Goal: Task Accomplishment & Management: Manage account settings

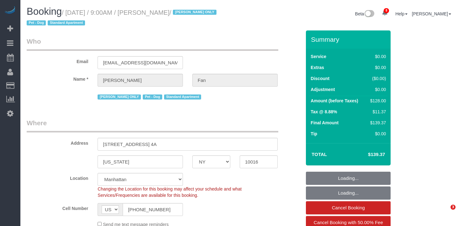
select select "NY"
select select "object:710"
select select "number:89"
select select "number:90"
select select "number:13"
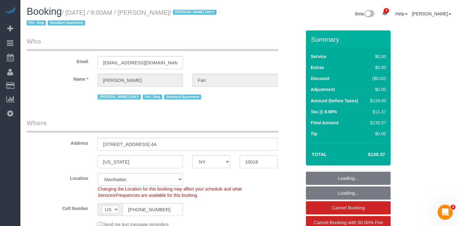
select select "number:5"
select select "1"
select select "spot1"
select select "string:stripe-pm_1Reyyz4VGloSiKo7WNN1ghj2"
select select "object:1389"
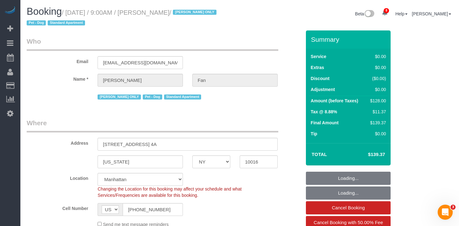
select select "1"
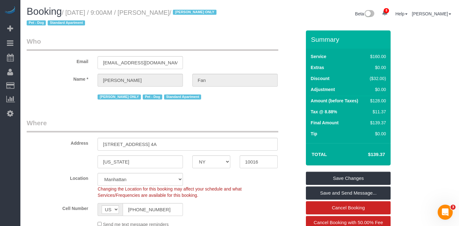
drag, startPoint x: 179, startPoint y: 11, endPoint x: 72, endPoint y: 13, distance: 107.0
click at [72, 13] on small "/ August 13, 2025 / 9:00AM / Elena Fan / Ana Araujo ONLY Pet - Dog Standard Apa…" at bounding box center [123, 18] width 192 height 18
copy small "August 13, 2025 / 9:00AM / Elena Fan"
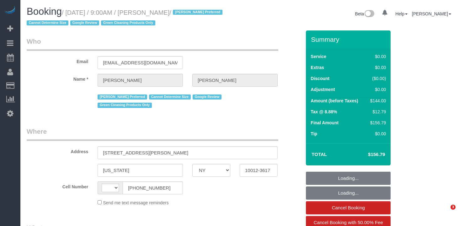
select select "NY"
select select "string:[GEOGRAPHIC_DATA]"
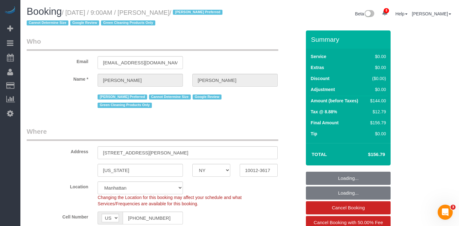
select select "object:714"
select select "1"
select select "spot1"
select select "number:57"
select select "number:70"
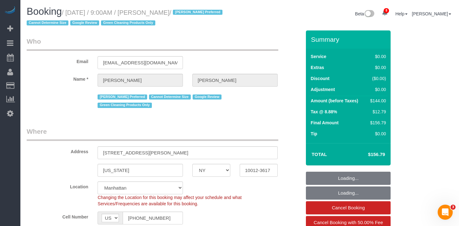
select select "number:15"
select select "number:5"
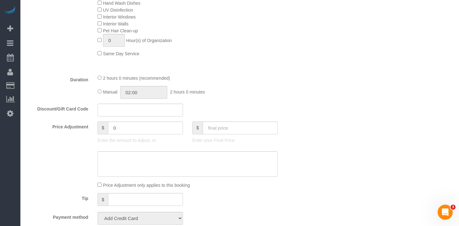
select select "object:1393"
select select "string:stripe-pm_1RZyGd4VGloSiKo7MSw5QcVr"
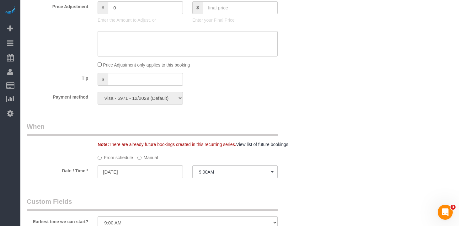
select select "1"
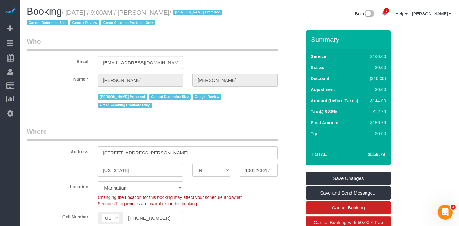
click at [175, 25] on h1 "Booking / August 13, 2025 / 9:00AM / Sal Marsico / Anette Lopez Preferred Canno…" at bounding box center [131, 16] width 208 height 21
drag, startPoint x: 183, startPoint y: 13, endPoint x: 148, endPoint y: 14, distance: 35.2
click at [148, 14] on small "/ August 13, 2025 / 9:00AM / Sal Marsico / Anette Lopez Preferred Cannot Determ…" at bounding box center [126, 18] width 198 height 18
copy small "[PERSON_NAME]"
click at [187, 18] on h1 "Booking / August 13, 2025 / 9:00AM / Sal Marsico / Anette Lopez Preferred Canno…" at bounding box center [131, 16] width 208 height 21
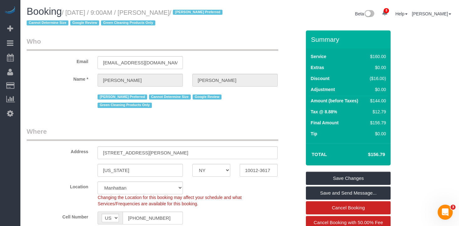
drag, startPoint x: 182, startPoint y: 12, endPoint x: 72, endPoint y: 13, distance: 109.5
click at [72, 13] on small "/ August 13, 2025 / 9:00AM / Sal Marsico / Anette Lopez Preferred Cannot Determ…" at bounding box center [126, 18] width 198 height 18
copy small "August 13, 2025 / 9:00AM / Sal Marsico"
click at [162, 43] on legend "Who" at bounding box center [153, 44] width 252 height 14
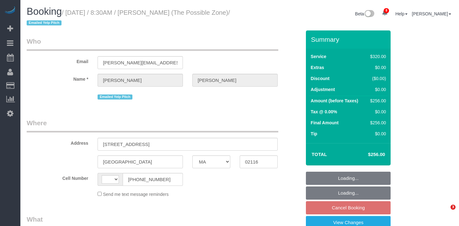
select select "MA"
select select "number:89"
select select "number:90"
select select "number:15"
select select "number:7"
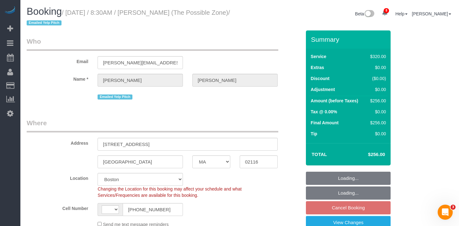
select select "string:US"
select select "object:839"
select select "string:stripe-pm_1RhH9Y4VGloSiKo7jA49Tnol"
click at [168, 28] on div "Booking / August 16, 2025 / 8:30AM / Dora Boudreau (The Possible Zone) / Emaile…" at bounding box center [131, 18] width 218 height 24
select select "object:1001"
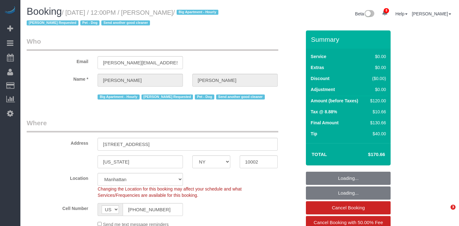
select select "NY"
select select "number:59"
select select "number:75"
select select "number:13"
select select "number:5"
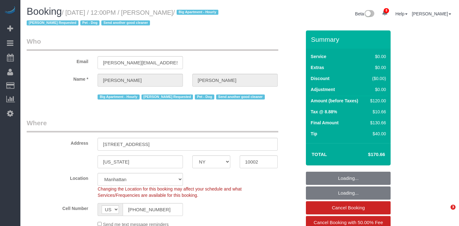
select select "object:865"
select select "spot1"
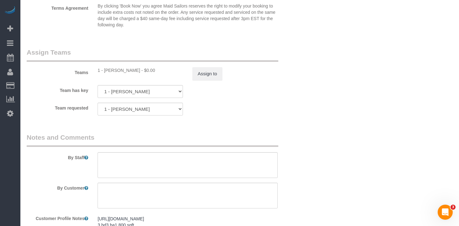
scroll to position [900, 0]
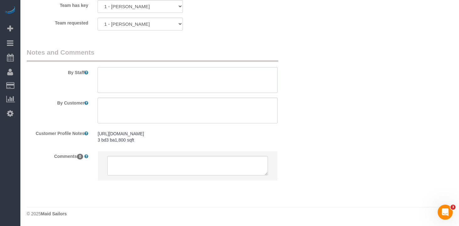
click at [162, 67] on textarea at bounding box center [188, 80] width 180 height 26
click at [160, 69] on textarea at bounding box center [188, 80] width 180 height 26
paste textarea "kitchen, living room, guest bathroom. No need to clean upstairs,"
click at [101, 68] on textarea at bounding box center [188, 80] width 180 height 26
click at [225, 75] on textarea at bounding box center [188, 80] width 180 height 26
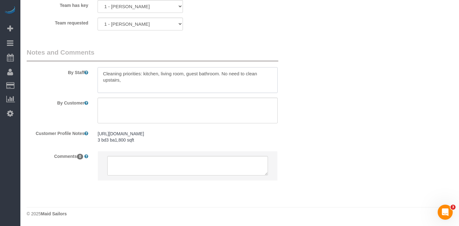
click at [221, 67] on textarea at bounding box center [188, 80] width 180 height 26
click at [144, 76] on textarea at bounding box center [188, 80] width 180 height 26
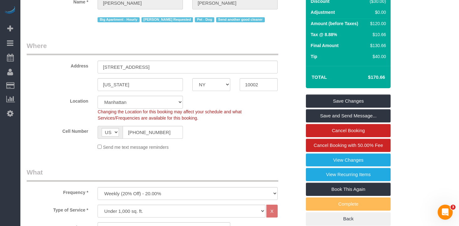
scroll to position [0, 0]
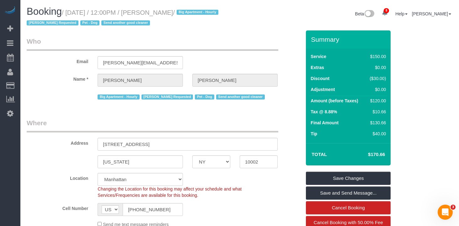
click at [187, 21] on h1 "Booking / August 13, 2025 / 12:00PM / Jeffrey Rogers / Big Apartment - Hourly N…" at bounding box center [131, 16] width 208 height 21
drag, startPoint x: 194, startPoint y: 12, endPoint x: 70, endPoint y: 15, distance: 124.6
click at [70, 15] on small "/ August 13, 2025 / 12:00PM / Jeffrey Rogers / Big Apartment - Hourly Nicholas …" at bounding box center [124, 18] width 194 height 18
copy small "August 13, 2025 / 12:00PM / Jeffrey Rogers"
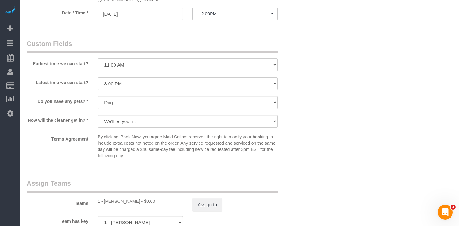
scroll to position [900, 0]
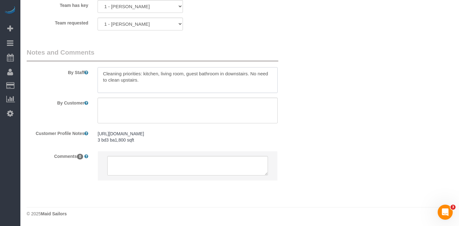
click at [152, 71] on textarea at bounding box center [188, 80] width 180 height 26
drag, startPoint x: 115, startPoint y: 68, endPoint x: 73, endPoint y: 61, distance: 41.9
click at [73, 61] on div "By Staff" at bounding box center [164, 70] width 284 height 45
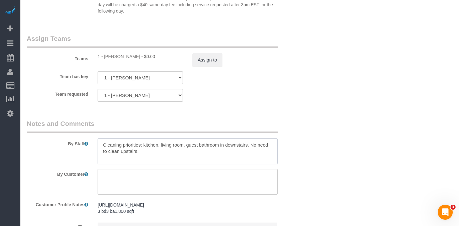
scroll to position [855, 0]
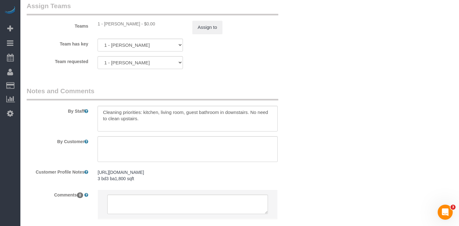
drag, startPoint x: 103, startPoint y: 102, endPoint x: 103, endPoint y: 112, distance: 10.4
click at [103, 103] on div "By Staff" at bounding box center [164, 108] width 284 height 45
click at [103, 113] on textarea at bounding box center [188, 119] width 180 height 26
type textarea "08/13 cleaning - Cleaning priorities: kitchen, living room, guest bathroom in d…"
click at [258, 87] on legend "Notes and Comments" at bounding box center [153, 93] width 252 height 14
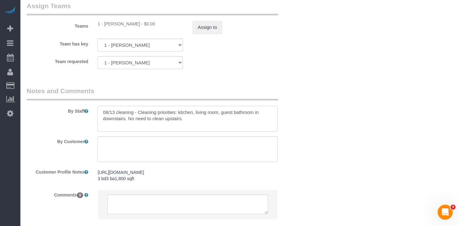
drag, startPoint x: 243, startPoint y: 122, endPoint x: 222, endPoint y: 120, distance: 21.8
click at [243, 122] on textarea at bounding box center [188, 119] width 180 height 26
drag, startPoint x: 222, startPoint y: 120, endPoint x: 137, endPoint y: 114, distance: 84.3
click at [137, 114] on textarea at bounding box center [188, 119] width 180 height 26
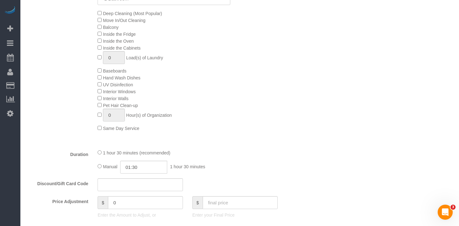
scroll to position [0, 0]
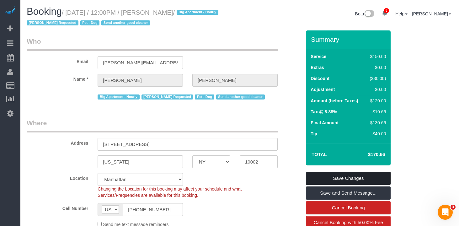
click at [343, 179] on link "Save Changes" at bounding box center [348, 178] width 85 height 13
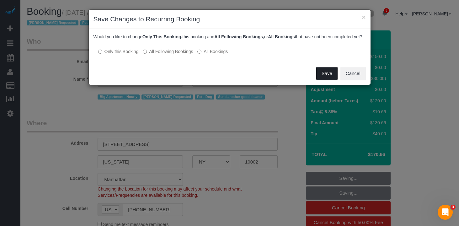
click at [329, 78] on button "Save" at bounding box center [326, 73] width 21 height 13
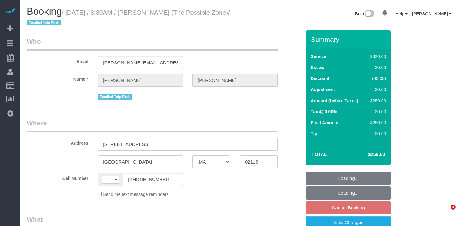
select select "MA"
select select "string:[GEOGRAPHIC_DATA]"
select select "object:685"
select select "string:stripe-pm_1RhH9Y4VGloSiKo7jA49Tnol"
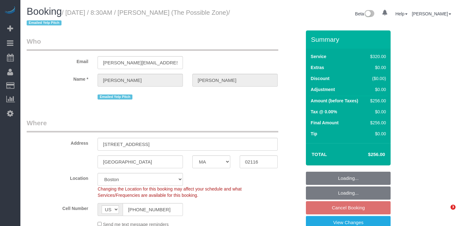
select select "object:992"
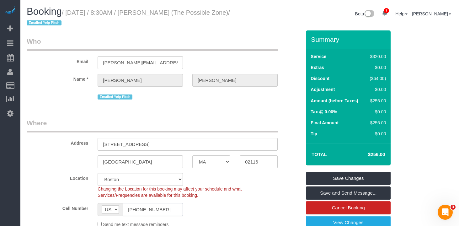
click at [142, 210] on input "(617) 678-0160" at bounding box center [153, 209] width 60 height 13
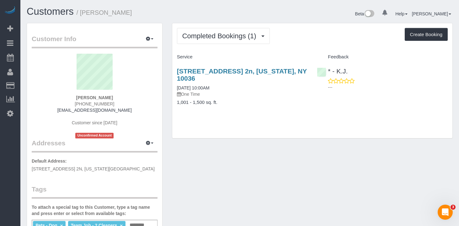
click at [207, 28] on div "Completed Bookings (1) Completed Bookings (1) Upcoming Bookings (0) Cancelled B…" at bounding box center [223, 36] width 93 height 16
click at [206, 35] on span "Completed Bookings (1)" at bounding box center [220, 36] width 77 height 8
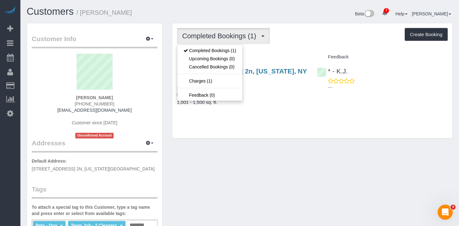
click at [206, 45] on ul "Completed Bookings (1) Upcoming Bookings (0) Cancelled Bookings (0) Charges (1)…" at bounding box center [210, 73] width 66 height 56
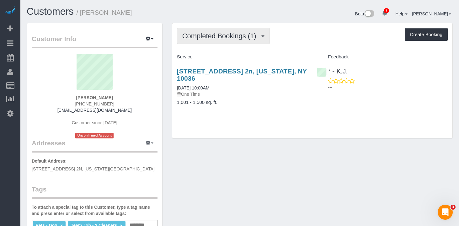
click at [210, 39] on span "Completed Bookings (1)" at bounding box center [220, 36] width 77 height 8
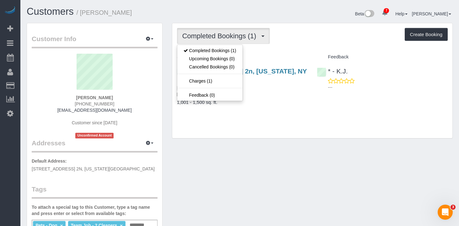
drag, startPoint x: 322, startPoint y: 167, endPoint x: 246, endPoint y: 109, distance: 95.6
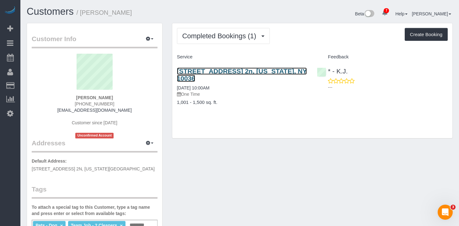
click at [221, 74] on link "673 9th Ave, Apt. 2n, New York, NY 10036" at bounding box center [242, 74] width 130 height 14
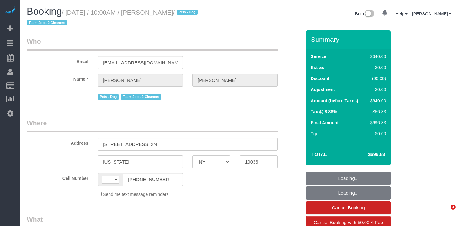
select select "NY"
select select "number:89"
select select "number:90"
select select "number:13"
select select "number:7"
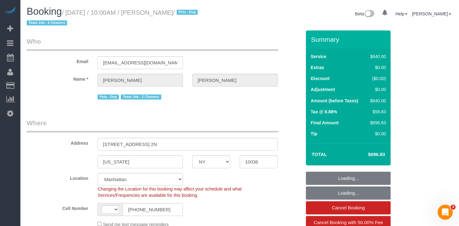
select select "string:[GEOGRAPHIC_DATA]"
select select "string:stripe-pm_1RrP5a4VGloSiKo7aEGR8wqI"
select select "object:843"
select select "spot1"
select select "object:1358"
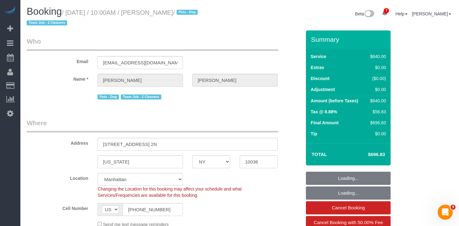
select select "2"
select select "240"
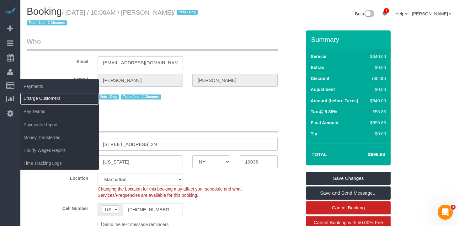
click at [50, 100] on link "Charge Customers" at bounding box center [59, 98] width 78 height 13
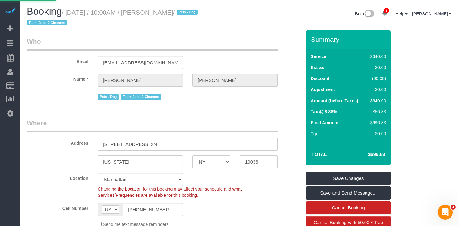
select select
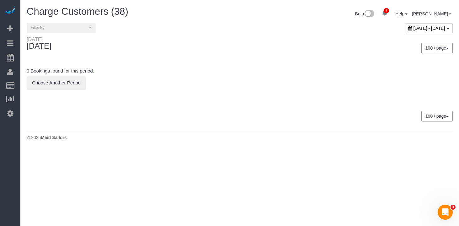
click at [414, 29] on span "August 13, 2025 - August 13, 2025" at bounding box center [430, 28] width 32 height 5
type input "**********"
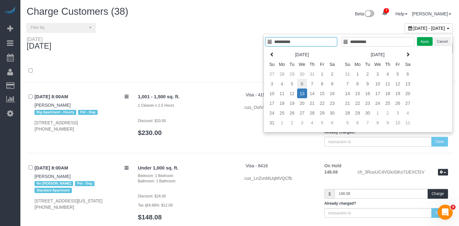
type input "**********"
click at [303, 83] on td "6" at bounding box center [302, 84] width 10 height 10
type input "**********"
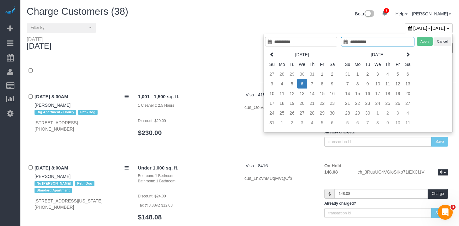
click at [303, 83] on td "6" at bounding box center [302, 84] width 10 height 10
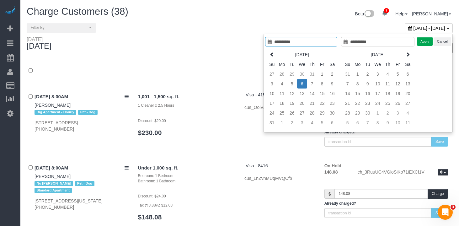
type input "**********"
click at [429, 41] on button "Apply" at bounding box center [425, 41] width 16 height 9
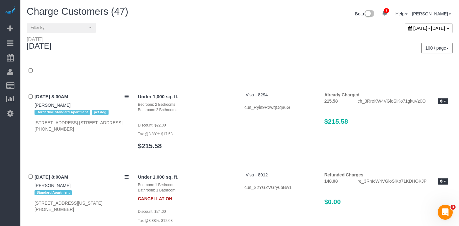
click at [199, 55] on div "Wednesday August 06, 2025 100 / page 10 / page 20 / page 30 / page 40 / page 50…" at bounding box center [239, 47] width 435 height 23
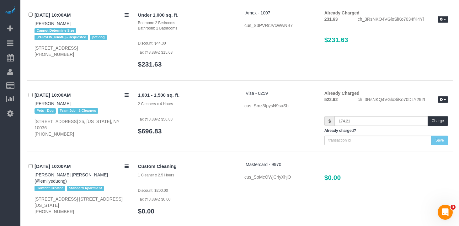
click at [246, 131] on div "1,001 - 1,500 sq. ft. 2 Cleaners x 4 Hours Tax @8.88%: $56.83 $696.83 Visa - 02…" at bounding box center [293, 117] width 320 height 55
click at [381, 167] on div "Wednesday August 06, 2025 100 / page 10 / page 20 / page 30 / page 40 / page 50…" at bounding box center [240, 57] width 426 height 3797
drag, startPoint x: 259, startPoint y: 143, endPoint x: 255, endPoint y: 116, distance: 26.9
click at [259, 141] on div "1,001 - 1,500 sq. ft. 2 Cleaners x 4 Hours Tax @8.88%: $56.83 $696.83 Visa - 02…" at bounding box center [293, 117] width 320 height 55
click at [258, 96] on span "Visa - 0259" at bounding box center [257, 93] width 22 height 5
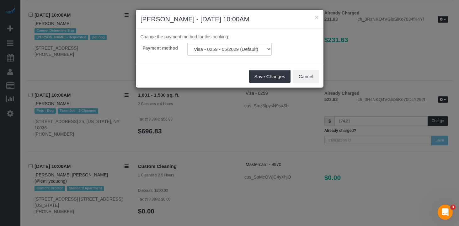
click at [260, 50] on select "Visa - 0259 - 05/2029 (Default) Add Credit Card ─────────────── Cash Check Payp…" at bounding box center [229, 49] width 84 height 13
select select "string:stripe"
click at [187, 43] on select "Visa - 0259 - 05/2029 (Default) Add Credit Card ─────────────── Cash Check Payp…" at bounding box center [229, 49] width 84 height 13
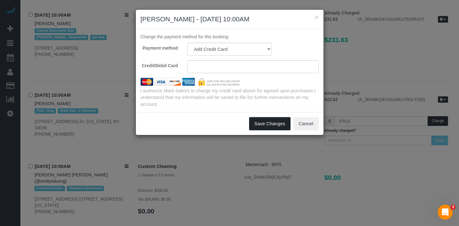
click at [261, 125] on button "Save Changes" at bounding box center [269, 123] width 41 height 13
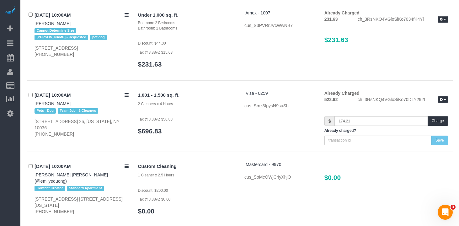
click at [268, 123] on div "× Reynold Lewis - 08/06/2025 10:00AM Change the payment method for this booking…" at bounding box center [229, 113] width 459 height 226
click at [259, 96] on span "Visa - 0259" at bounding box center [257, 93] width 22 height 5
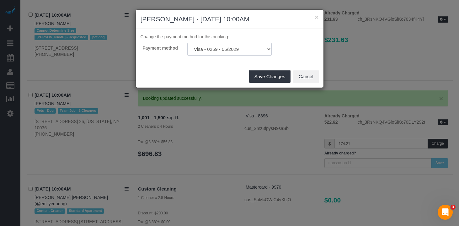
click at [259, 48] on select "Visa - 8396 - 12/2029 (Default) Visa - 0259 - 05/2029 Add Credit Card ─────────…" at bounding box center [229, 49] width 84 height 13
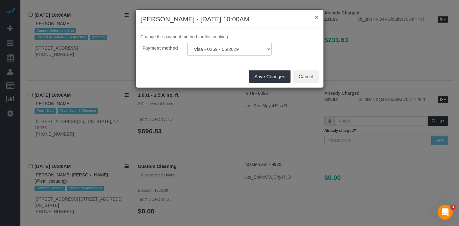
click at [316, 17] on button "×" at bounding box center [317, 17] width 4 height 7
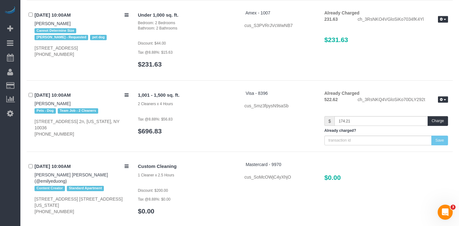
click at [277, 144] on div "1,001 - 1,500 sq. ft. 2 Cleaners x 4 Hours Tax @8.88%: $56.83 $696.83 Visa - 83…" at bounding box center [293, 117] width 320 height 55
click at [264, 96] on span "Visa - 8396" at bounding box center [257, 93] width 22 height 5
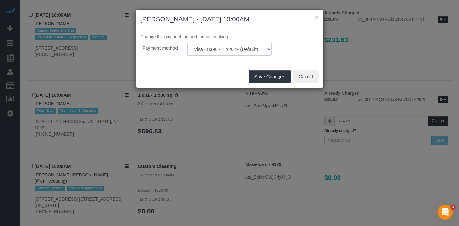
click at [250, 50] on select "Visa - 8396 - 12/2029 (Default) Visa - 0259 - 05/2029 Add Credit Card ─────────…" at bounding box center [229, 49] width 84 height 13
select select "string:stripe-pm_1RrP5a4VGloSiKo7aEGR8wqI"
click at [187, 43] on select "Visa - 8396 - 12/2029 (Default) Visa - 0259 - 05/2029 Add Credit Card ─────────…" at bounding box center [229, 49] width 84 height 13
click at [262, 74] on button "Save Changes" at bounding box center [269, 76] width 41 height 13
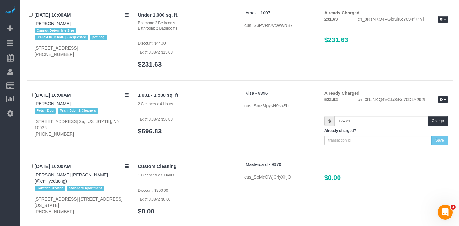
click at [255, 145] on div "1,001 - 1,500 sq. ft. 2 Cleaners x 4 Hours Tax @8.88%: $56.83 $696.83 Visa - 83…" at bounding box center [293, 117] width 320 height 55
click at [262, 99] on div "Visa - 0259 cus_Smz3fpysN9saSb" at bounding box center [280, 99] width 80 height 19
click at [261, 96] on span "Visa - 0259" at bounding box center [257, 93] width 22 height 5
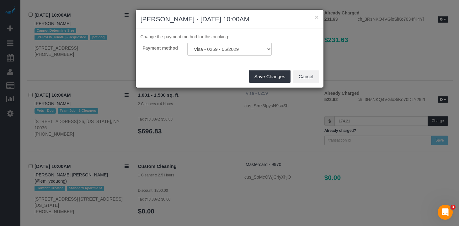
click at [263, 101] on div "× Reynold Lewis - 08/06/2025 10:00AM Change the payment method for this booking…" at bounding box center [229, 113] width 459 height 226
click at [235, 51] on select "Visa - 8396 - 12/2029 (Default) Visa - 0259 - 05/2029 Add Credit Card ─────────…" at bounding box center [229, 49] width 84 height 13
select select "string:stripe-pm_1RvhGD4VGloSiKo73owelnj3"
click at [187, 43] on select "Visa - 8396 - 12/2029 (Default) Visa - 0259 - 05/2029 Add Credit Card ─────────…" at bounding box center [229, 49] width 84 height 13
click at [273, 72] on button "Save Changes" at bounding box center [269, 76] width 41 height 13
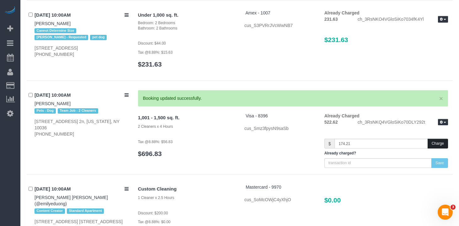
click at [441, 148] on button "Charge" at bounding box center [438, 144] width 20 height 10
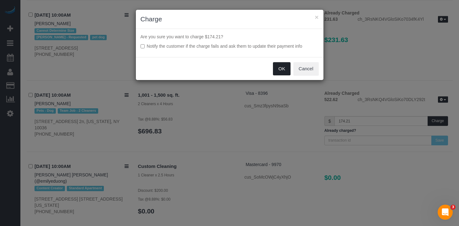
click at [278, 68] on button "OK" at bounding box center [282, 68] width 18 height 13
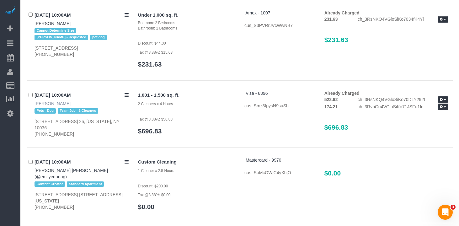
drag, startPoint x: 51, startPoint y: 105, endPoint x: 38, endPoint y: 110, distance: 13.3
click at [38, 110] on div "08/06/2025 10:00AM Reynold Lewis Pets - Dog Team Job - 2 Cleaners 673 9th Ave, …" at bounding box center [80, 113] width 107 height 47
click at [42, 106] on link "Reynold Lewis" at bounding box center [53, 103] width 36 height 5
click at [371, 43] on h3 "$231.63" at bounding box center [386, 39] width 124 height 7
drag, startPoint x: 339, startPoint y: 116, endPoint x: 327, endPoint y: 117, distance: 12.3
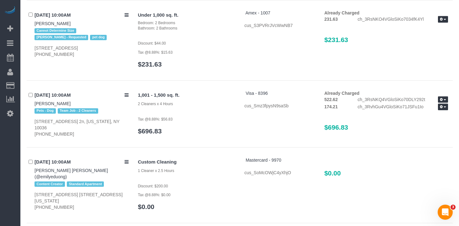
click at [327, 110] on div "174.21" at bounding box center [336, 107] width 33 height 6
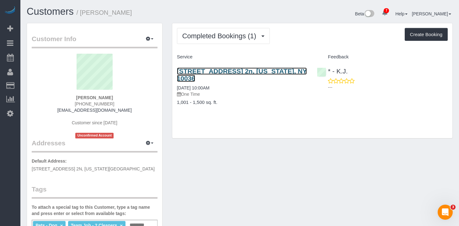
click at [222, 72] on link "[STREET_ADDRESS] 2n, [US_STATE], NY 10036" at bounding box center [242, 74] width 130 height 14
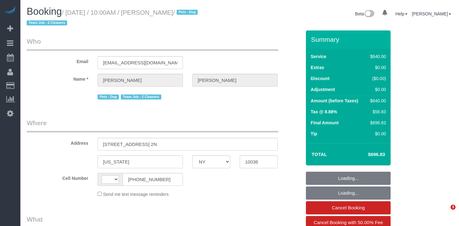
select select "NY"
select select "number:89"
select select "number:90"
select select "number:13"
select select "number:7"
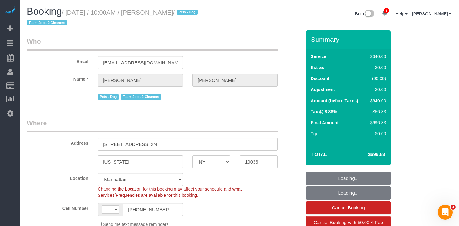
select select "string:stripe-pm_1RrP5a4VGloSiKo7aEGR8wqI"
select select "string:[GEOGRAPHIC_DATA]"
select select "object:596"
select select "spot1"
select select "object:1277"
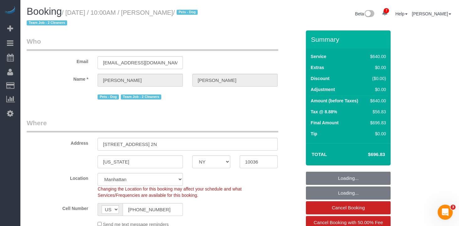
select select "2"
select select "240"
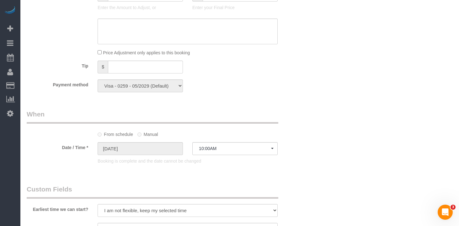
scroll to position [418, 0]
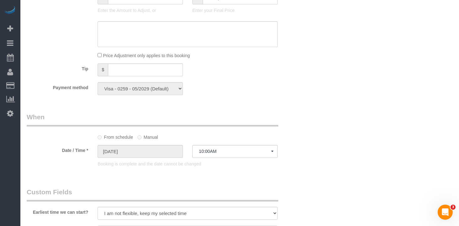
click at [176, 107] on div "Who Email [EMAIL_ADDRESS][DOMAIN_NAME] Name * [PERSON_NAME] Pets - Dog Team Job…" at bounding box center [164, 95] width 284 height 965
click at [290, 106] on div "Who Email [EMAIL_ADDRESS][DOMAIN_NAME] Name * [PERSON_NAME] Pets - Dog Team Job…" at bounding box center [164, 95] width 284 height 965
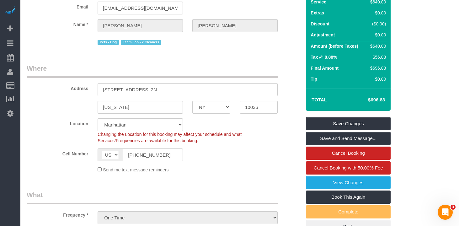
scroll to position [0, 0]
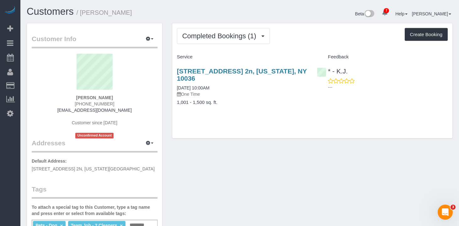
click at [360, 118] on div "Completed Bookings (1) Completed Bookings (1) Upcoming Bookings (0) Cancelled B…" at bounding box center [312, 80] width 280 height 115
click at [420, 35] on button "Create Booking" at bounding box center [426, 34] width 43 height 13
click at [417, 38] on button "Create Booking" at bounding box center [426, 34] width 43 height 13
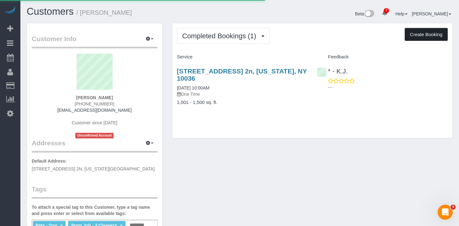
select select "NY"
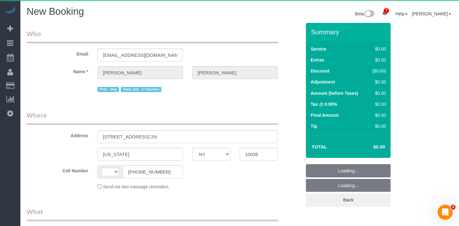
select select "object:606"
select select "string:[GEOGRAPHIC_DATA]"
select select "string:stripe-pm_1RvhGD4VGloSiKo73owelnj3"
select select "number:89"
select select "number:90"
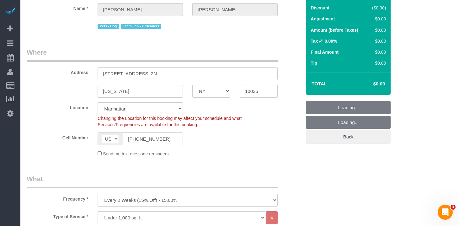
scroll to position [134, 0]
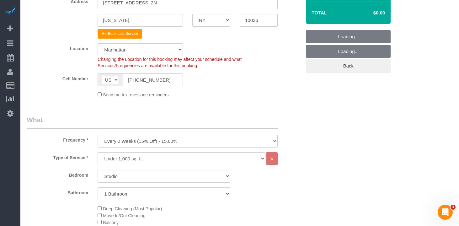
click at [132, 128] on legend "What" at bounding box center [153, 122] width 252 height 14
click at [131, 140] on select "One Time Weekly (20% Off) - 20.00% Every 2 Weeks (15% Off) - 15.00% Every 4 Wee…" at bounding box center [188, 141] width 180 height 13
select select "object:1574"
click at [98, 135] on select "One Time Weekly (20% Off) - 20.00% Every 2 Weeks (15% Off) - 15.00% Every 4 Wee…" at bounding box center [188, 141] width 180 height 13
click at [127, 160] on select "Under 1,000 sq. ft. 1,001 - 1,500 sq. ft. 1,500+ sq. ft. Custom Cleaning Office…" at bounding box center [182, 158] width 168 height 13
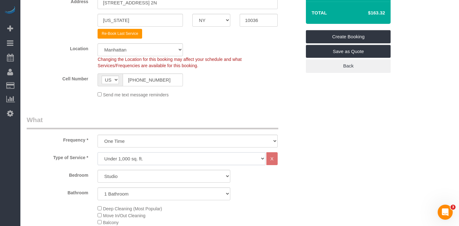
select select "212"
click at [98, 152] on select "Under 1,000 sq. ft. 1,001 - 1,500 sq. ft. 1,500+ sq. ft. Custom Cleaning Office…" at bounding box center [182, 158] width 168 height 13
select select "2"
select select "120"
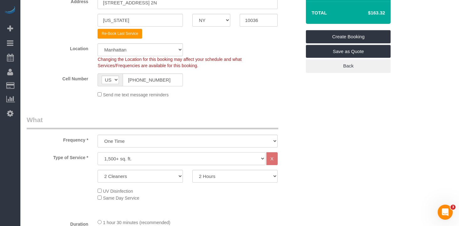
click at [125, 154] on select "Under 1,000 sq. ft. 1,001 - 1,500 sq. ft. 1,500+ sq. ft. Custom Cleaning Office…" at bounding box center [182, 158] width 168 height 13
select select "308"
click at [98, 152] on select "Under 1,000 sq. ft. 1,001 - 1,500 sq. ft. 1,500+ sq. ft. Custom Cleaning Office…" at bounding box center [182, 158] width 168 height 13
click at [159, 176] on select "1 Cleaner 2 Cleaners 3 Cleaners 4 Cleaners 5 Cleaners" at bounding box center [140, 176] width 85 height 13
select select "1"
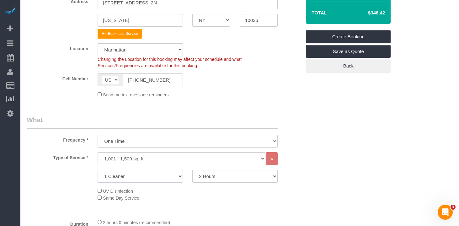
click at [98, 170] on select "1 Cleaner 2 Cleaners 3 Cleaners 4 Cleaners 5 Cleaners" at bounding box center [140, 176] width 85 height 13
click at [227, 174] on select "2 Hours 2.5 Hours 3 Hours 3.5 Hours 4 Hours 4.5 Hours 5 Hours 5.5 Hours 6 Hours…" at bounding box center [234, 176] width 85 height 13
select select "180"
click at [192, 170] on select "2 Hours 2.5 Hours 3 Hours 3.5 Hours 4 Hours 4.5 Hours 5 Hours 5.5 Hours 6 Hours…" at bounding box center [234, 176] width 85 height 13
click at [193, 201] on div "UV Disinfection Same Day Service" at bounding box center [199, 194] width 213 height 14
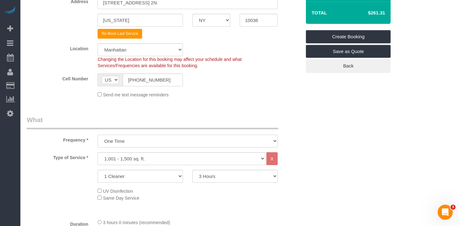
click at [171, 142] on select "One Time Weekly (20% Off) - 20.00% Every 2 Weeks (15% Off) - 15.00% Every 4 Wee…" at bounding box center [188, 141] width 180 height 13
click at [98, 135] on select "One Time Weekly (20% Off) - 20.00% Every 2 Weeks (15% Off) - 15.00% Every 4 Wee…" at bounding box center [188, 141] width 180 height 13
click at [222, 102] on fieldset "Where Address 673 9th Ave, Apt. 2N New York AK AL AR AZ CA CO CT DC DE FL GA HI…" at bounding box center [164, 40] width 275 height 126
click at [185, 145] on select "One Time Weekly (20% Off) - 20.00% Every 2 Weeks (15% Off) - 15.00% Every 4 Wee…" at bounding box center [188, 141] width 180 height 13
click at [98, 135] on select "One Time Weekly (20% Off) - 20.00% Every 2 Weeks (15% Off) - 15.00% Every 4 Wee…" at bounding box center [188, 141] width 180 height 13
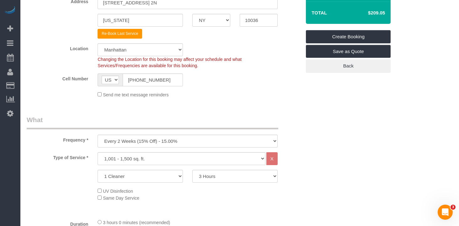
click at [199, 143] on select "One Time Weekly (20% Off) - 20.00% Every 2 Weeks (15% Off) - 15.00% Every 4 Wee…" at bounding box center [188, 141] width 180 height 13
click at [98, 135] on select "One Time Weekly (20% Off) - 20.00% Every 2 Weeks (15% Off) - 15.00% Every 4 Wee…" at bounding box center [188, 141] width 180 height 13
click at [186, 144] on select "One Time Weekly (20% Off) - 20.00% Every 2 Weeks (15% Off) - 15.00% Every 4 Wee…" at bounding box center [188, 141] width 180 height 13
select select "object:1573"
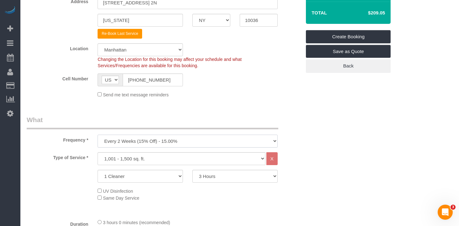
click at [98, 135] on select "One Time Weekly (20% Off) - 20.00% Every 2 Weeks (15% Off) - 15.00% Every 4 Wee…" at bounding box center [188, 141] width 180 height 13
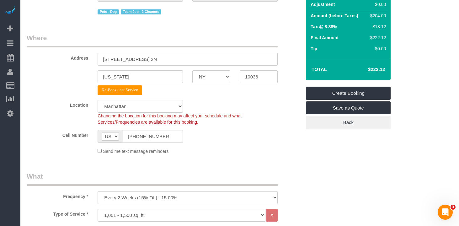
scroll to position [0, 0]
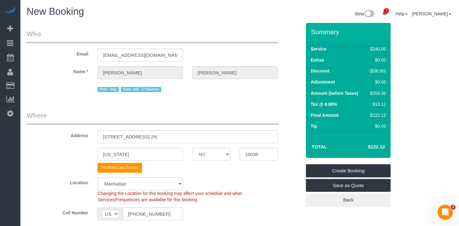
click at [249, 124] on legend "Where" at bounding box center [153, 118] width 252 height 14
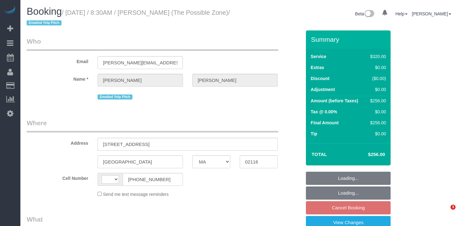
select select "MA"
select select "string:[GEOGRAPHIC_DATA]"
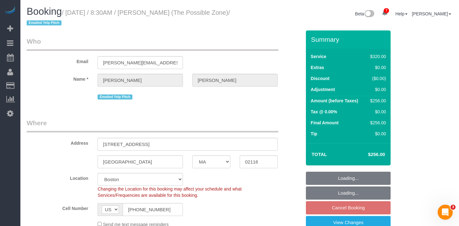
select select "object:992"
select select "string:stripe-pm_1RhH9Y4VGloSiKo7jA49Tnol"
select select "number:89"
select select "number:90"
select select "number:15"
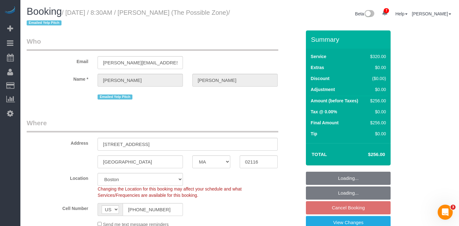
select select "number:7"
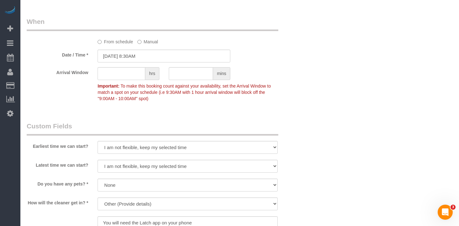
scroll to position [461, 0]
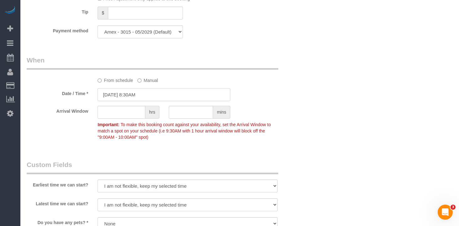
click at [130, 90] on input "08/16/2025 8:30AM" at bounding box center [164, 94] width 133 height 13
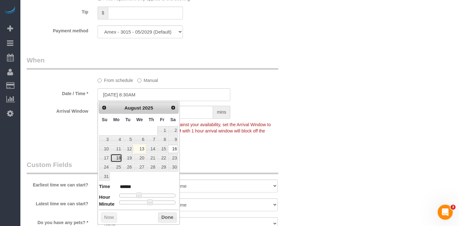
click at [115, 159] on link "18" at bounding box center [116, 158] width 12 height 8
type input "08/18/2025 9:30AM"
type input "******"
type input "08/18/2025 11:30AM"
type input "*******"
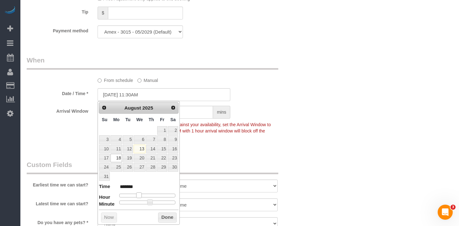
type input "08/18/2025 12:30PM"
type input "*******"
type input "08/18/2025 1:30PM"
type input "******"
type input "08/18/2025 12:30PM"
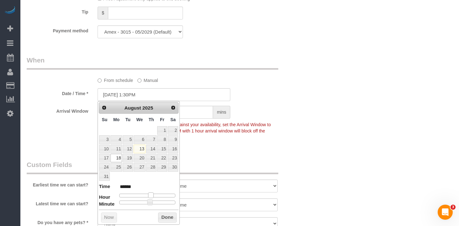
type input "*******"
type input "08/18/2025 11:30AM"
type input "*******"
type input "08/18/2025 10:30AM"
type input "*******"
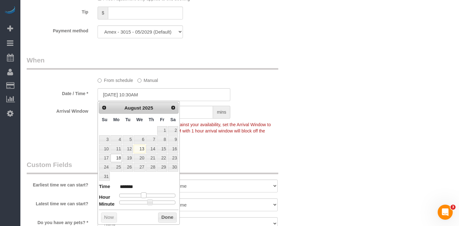
click at [142, 197] on span at bounding box center [144, 195] width 6 height 6
type input "08/18/2025 10:25AM"
type input "*******"
type input "08/18/2025 10:20AM"
type input "*******"
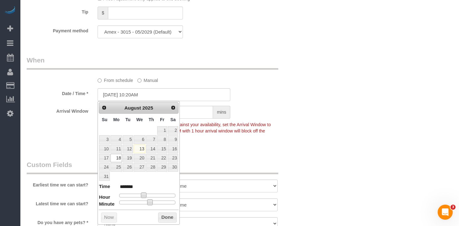
type input "08/18/2025 10:15AM"
type input "*******"
type input "08/18/2025 10:05AM"
type input "*******"
type input "08/18/2025 10:00AM"
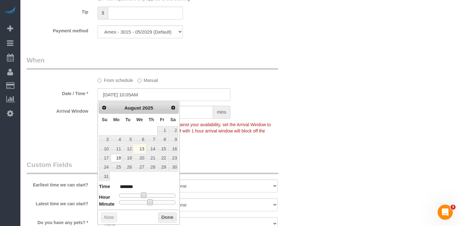
type input "*******"
drag, startPoint x: 132, startPoint y: 203, endPoint x: 129, endPoint y: 211, distance: 8.6
click at [104, 205] on dl "Time ******* Hour Minute Second Millisecond Microsecond Time Zone ***** ***** *…" at bounding box center [139, 194] width 80 height 22
click at [165, 215] on button "Done" at bounding box center [167, 218] width 19 height 10
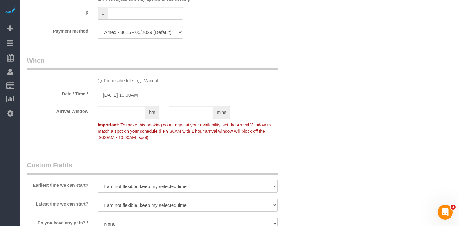
click at [290, 133] on div "Arrival Window hrs mins Important: To make this booking count against your avai…" at bounding box center [164, 124] width 284 height 37
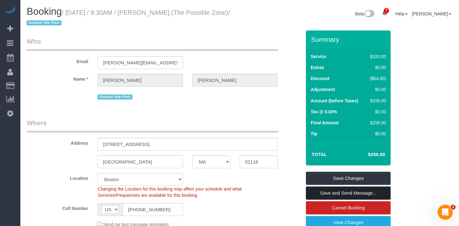
drag, startPoint x: 344, startPoint y: 193, endPoint x: 340, endPoint y: 193, distance: 3.8
click at [344, 193] on link "Save and Send Message..." at bounding box center [348, 192] width 85 height 13
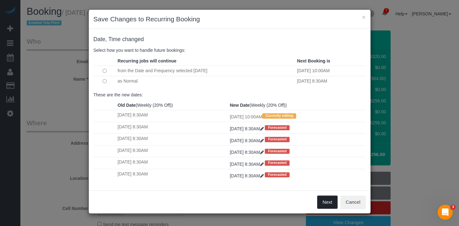
click at [324, 203] on button "Next" at bounding box center [327, 201] width 20 height 13
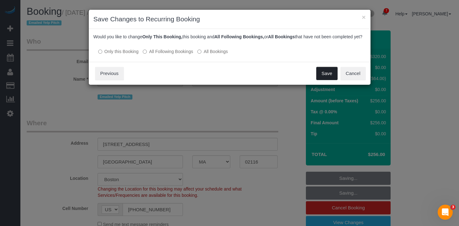
click at [328, 79] on button "Save" at bounding box center [326, 73] width 21 height 13
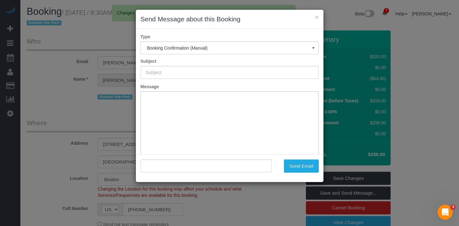
type input "Cleaning Confirmed for 08/18/2025 at 10:00am"
type input ""Dora Boudreau" <l.boudreau@comcast.net>"
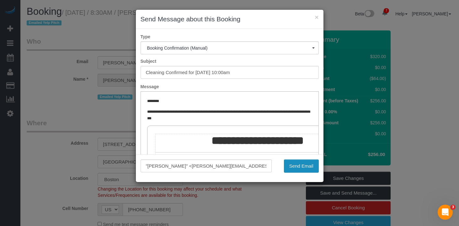
click at [309, 164] on button "Send Email" at bounding box center [301, 165] width 35 height 13
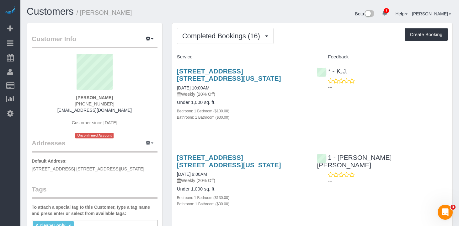
scroll to position [8, 0]
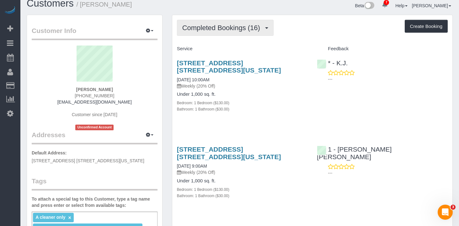
click at [221, 33] on button "Completed Bookings (16)" at bounding box center [225, 28] width 97 height 16
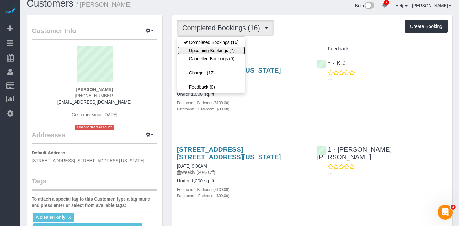
click at [219, 50] on link "Upcoming Bookings (7)" at bounding box center [211, 50] width 68 height 8
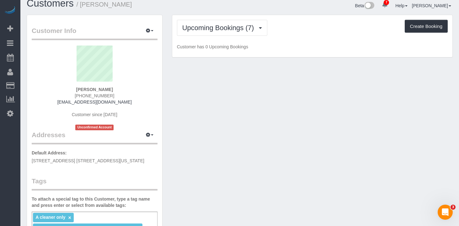
click at [324, 40] on div "Upcoming Bookings (7) Completed Bookings (16) Upcoming Bookings (7) Cancelled B…" at bounding box center [312, 36] width 280 height 42
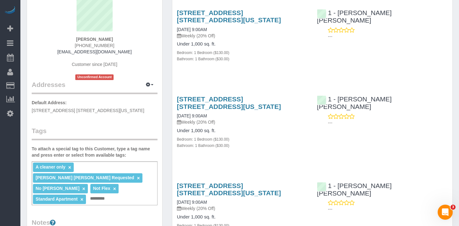
scroll to position [0, 0]
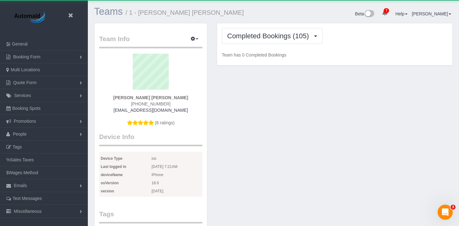
scroll to position [1973, 459]
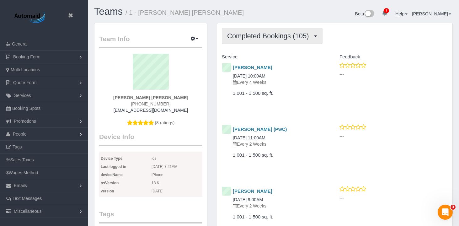
click at [266, 34] on span "Completed Bookings (105)" at bounding box center [269, 36] width 85 height 8
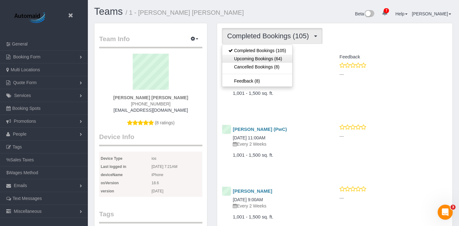
click at [259, 59] on link "Upcoming Bookings (64)" at bounding box center [257, 59] width 70 height 8
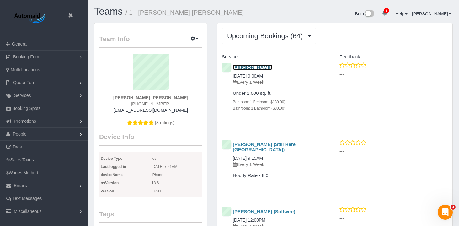
scroll to position [1, 0]
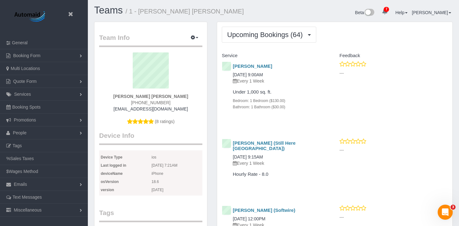
drag, startPoint x: 264, startPoint y: 68, endPoint x: 234, endPoint y: 67, distance: 30.4
click at [234, 67] on h4 "[PERSON_NAME]" at bounding box center [277, 66] width 88 height 5
copy link "[PERSON_NAME]"
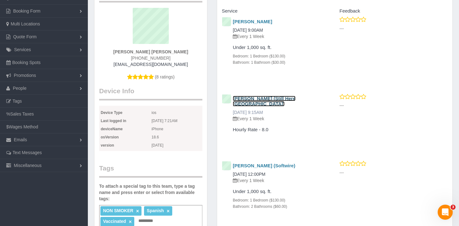
scroll to position [48, 0]
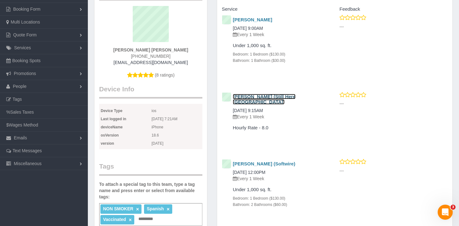
copy link "[PERSON_NAME] (Still Here [GEOGRAPHIC_DATA])"
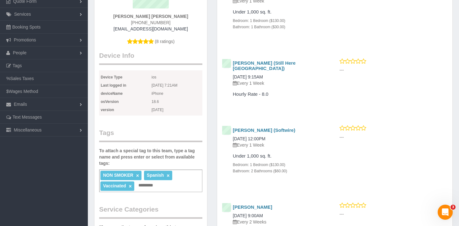
scroll to position [83, 0]
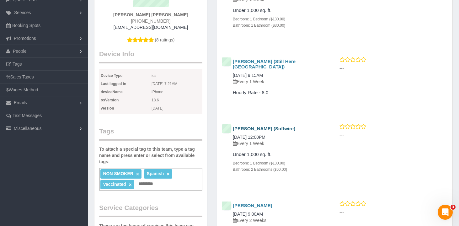
drag, startPoint x: 277, startPoint y: 124, endPoint x: 232, endPoint y: 123, distance: 44.9
click at [233, 126] on h4 "[PERSON_NAME] (Softwire)" at bounding box center [277, 128] width 88 height 5
copy link "[PERSON_NAME] (Softwire)"
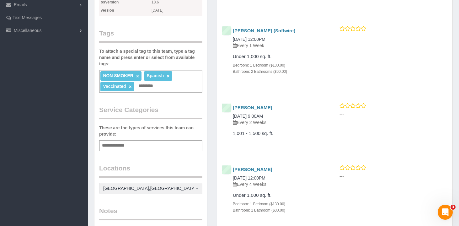
scroll to position [180, 0]
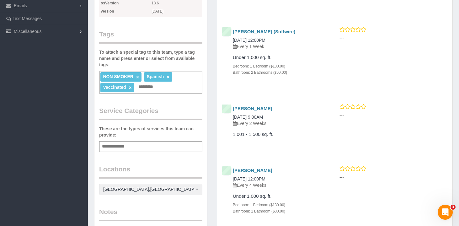
click at [301, 106] on h4 "[PERSON_NAME]" at bounding box center [277, 108] width 88 height 5
drag, startPoint x: 297, startPoint y: 104, endPoint x: 233, endPoint y: 105, distance: 64.0
click at [233, 106] on h4 "[PERSON_NAME]" at bounding box center [277, 108] width 88 height 5
copy link "[PERSON_NAME]"
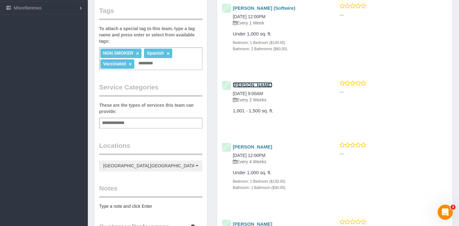
scroll to position [203, 0]
click at [287, 145] on h4 "[PERSON_NAME]" at bounding box center [277, 147] width 88 height 5
drag, startPoint x: 284, startPoint y: 142, endPoint x: 233, endPoint y: 142, distance: 50.8
click at [233, 145] on h4 "[PERSON_NAME]" at bounding box center [277, 147] width 88 height 5
copy link "[PERSON_NAME]"
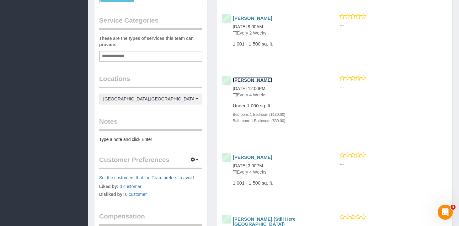
scroll to position [277, 0]
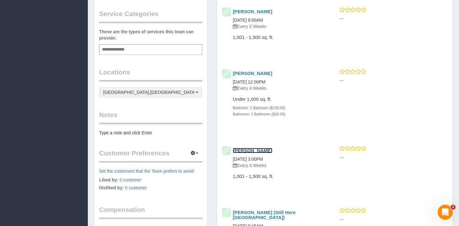
copy link "Rohit Dasari"
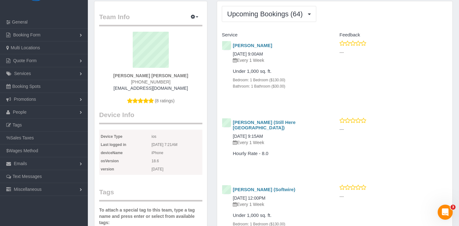
scroll to position [0, 0]
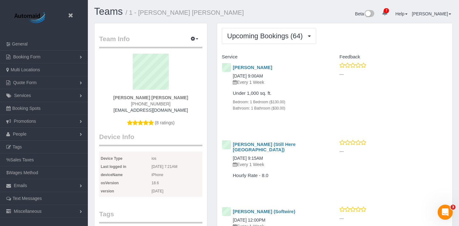
click at [207, 8] on h1 "Teams / 1 - Elba Lobo Varela" at bounding box center [181, 11] width 175 height 11
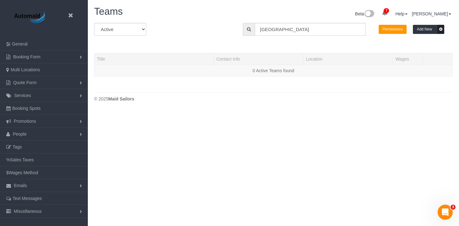
scroll to position [132, 459]
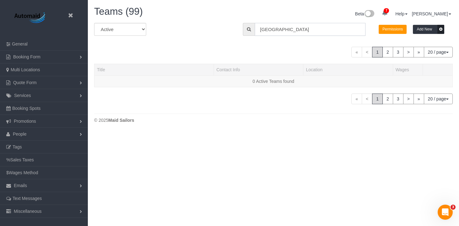
click at [290, 30] on input "elba" at bounding box center [310, 29] width 111 height 13
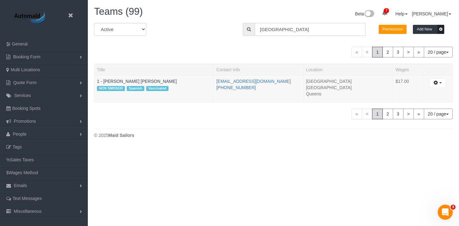
scroll to position [147, 459]
click at [290, 30] on input "elba" at bounding box center [310, 29] width 111 height 13
paste input "Valentin florencio"
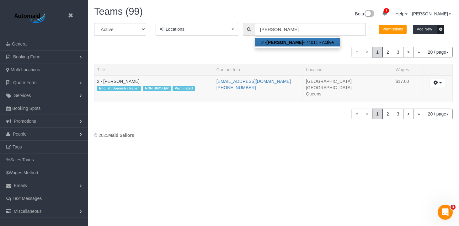
click at [270, 40] on strong "Valentin Florencio" at bounding box center [284, 42] width 37 height 5
type input "2 - Valentin Florencio"
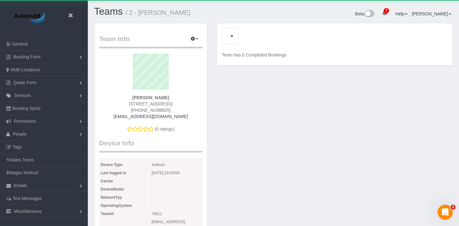
scroll to position [586, 459]
click at [111, 83] on sui-profile-pic at bounding box center [151, 74] width 94 height 41
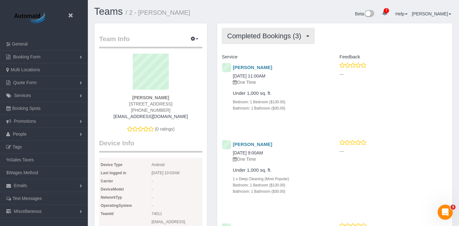
click at [275, 33] on span "Completed Bookings (3)" at bounding box center [265, 36] width 77 height 8
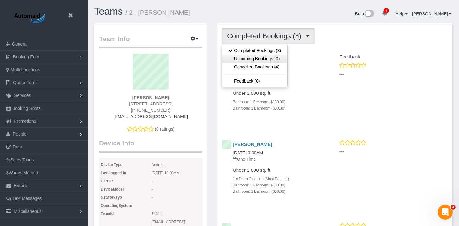
click at [267, 60] on link "Upcoming Bookings (0)" at bounding box center [254, 59] width 65 height 8
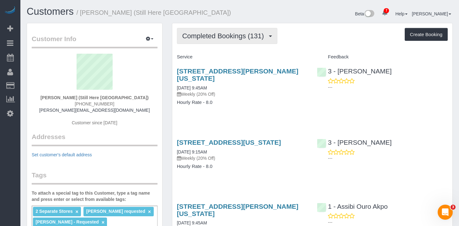
click at [214, 34] on span "Completed Bookings (131)" at bounding box center [224, 36] width 85 height 8
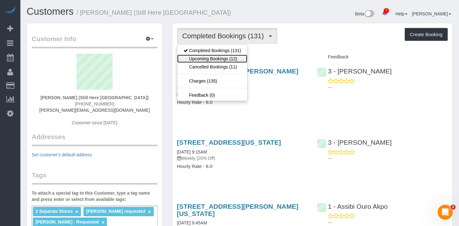
click at [215, 58] on link "Upcoming Bookings (12)" at bounding box center [212, 59] width 70 height 8
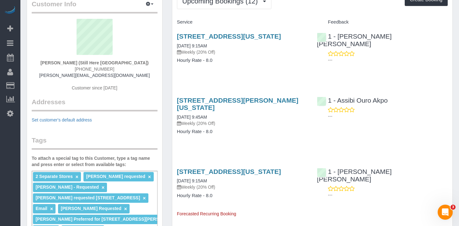
scroll to position [63, 0]
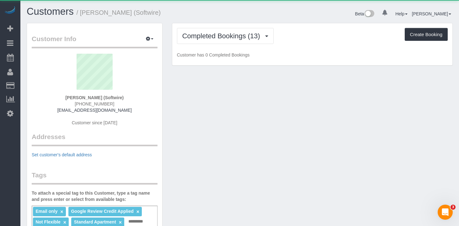
scroll to position [118, 0]
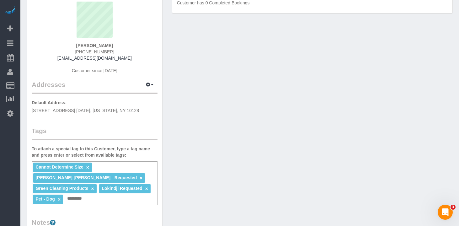
scroll to position [52, 0]
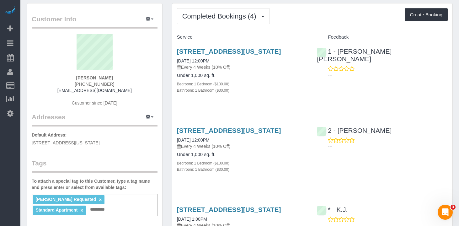
scroll to position [44, 0]
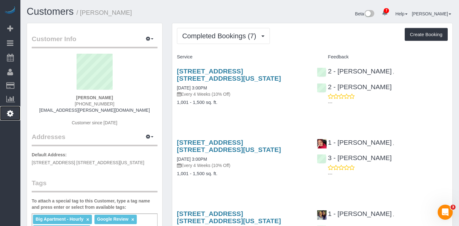
click at [12, 117] on link "Settings" at bounding box center [10, 113] width 20 height 14
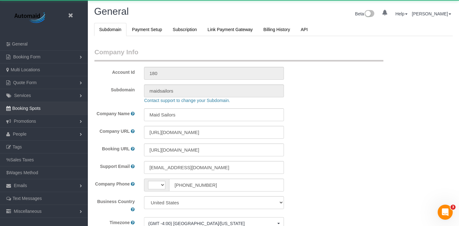
scroll to position [1359, 459]
select select "string:[GEOGRAPHIC_DATA]"
select select "425"
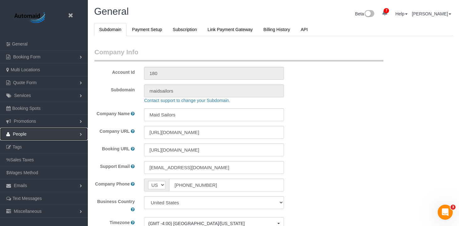
click at [68, 133] on link "People" at bounding box center [44, 134] width 88 height 13
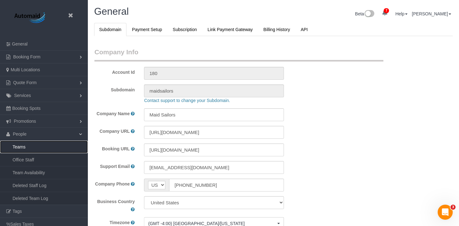
click at [46, 148] on link "Teams" at bounding box center [44, 147] width 88 height 13
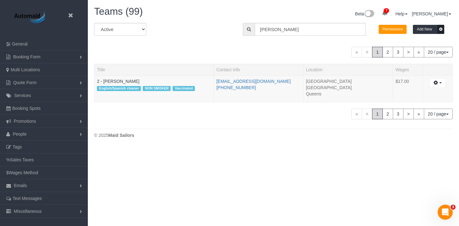
scroll to position [147, 459]
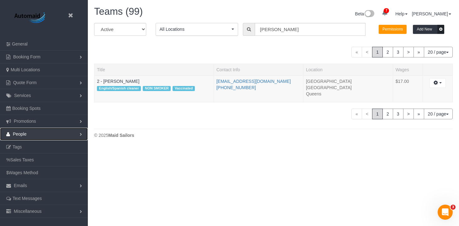
click at [36, 133] on link "People" at bounding box center [44, 134] width 88 height 13
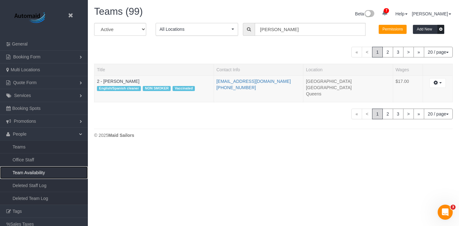
click at [35, 174] on link "Team Availability" at bounding box center [44, 172] width 88 height 13
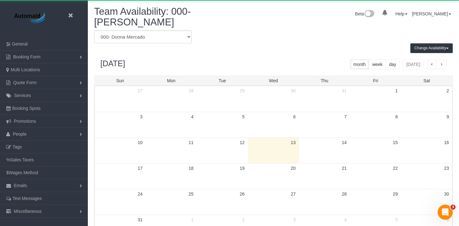
scroll to position [263, 459]
click at [215, 52] on div "Change Availability Default Availability Specific Date Request Time Off View Hi…" at bounding box center [273, 48] width 368 height 10
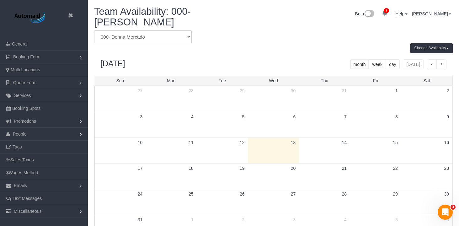
click at [146, 40] on select "* - K.J. *Irene Flores - Test 0 - Leidy Toledo 000 - Partnerships 000 - TEAM JO…" at bounding box center [143, 36] width 98 height 13
select select "number:74011"
click at [94, 30] on select "* - K.J. *Irene Flores - Test 0 - Leidy Toledo 000 - Partnerships 000 - TEAM JO…" at bounding box center [143, 36] width 98 height 13
click at [326, 26] on div "Team Availability: 000- Donna Mercado Beta 7 Your Notifications You have 0 aler…" at bounding box center [273, 18] width 368 height 24
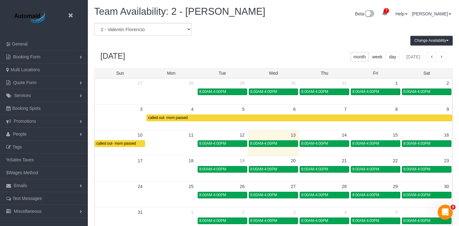
scroll to position [21, 0]
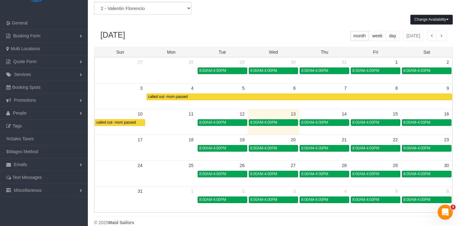
click at [425, 17] on button "Change Availability" at bounding box center [431, 20] width 42 height 10
click at [418, 40] on button "Specific Date" at bounding box center [426, 42] width 30 height 10
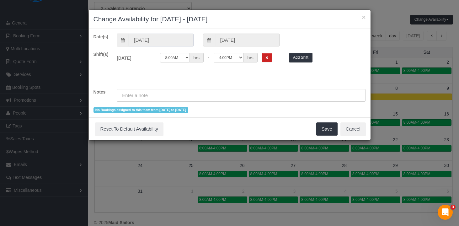
click at [166, 41] on input "[DATE]" at bounding box center [161, 40] width 65 height 13
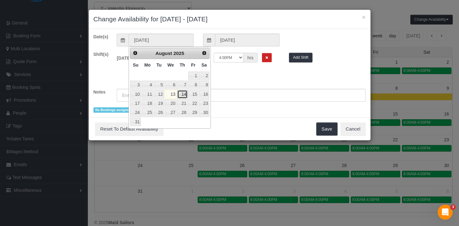
click at [181, 93] on link "14" at bounding box center [182, 94] width 10 height 8
type input "08/14/2025"
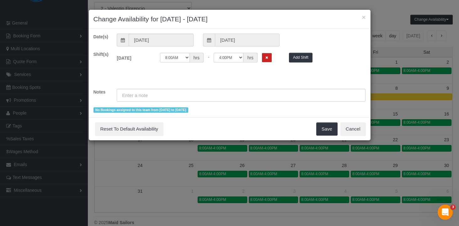
click at [229, 39] on input "08/14/2025" at bounding box center [247, 40] width 65 height 13
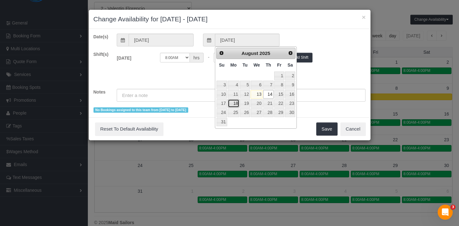
click at [237, 105] on link "18" at bounding box center [234, 103] width 12 height 8
type input "08/18/2025"
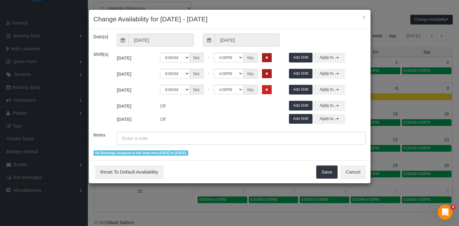
drag, startPoint x: 268, startPoint y: 57, endPoint x: 268, endPoint y: 69, distance: 11.9
click at [268, 57] on icon "Remove Shift" at bounding box center [266, 57] width 3 height 3
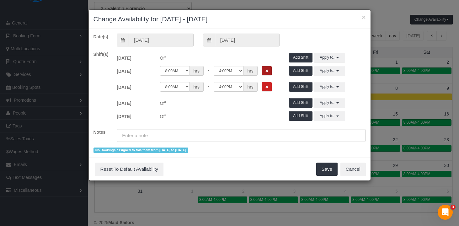
click at [268, 70] on icon "Remove Shift" at bounding box center [266, 70] width 3 height 3
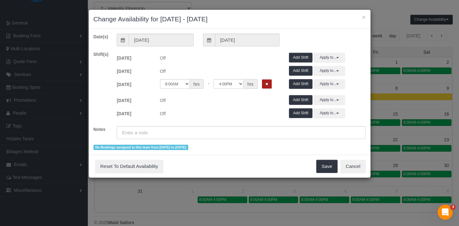
click at [267, 85] on icon "Remove Shift" at bounding box center [266, 83] width 3 height 3
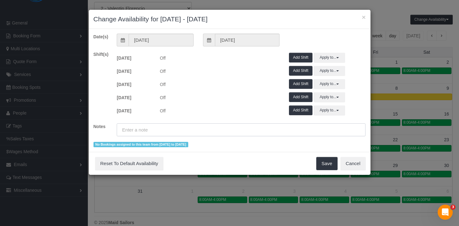
click at [194, 133] on input "text" at bounding box center [241, 129] width 249 height 13
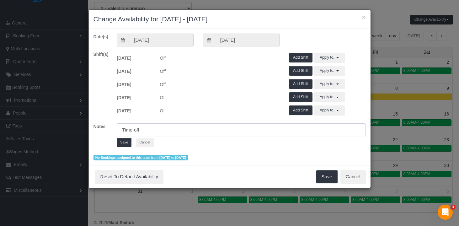
drag, startPoint x: 199, startPoint y: 131, endPoint x: 16, endPoint y: 117, distance: 183.8
click at [16, 117] on div "× Change Availability for 08/13/2025 - 08/13/2025 Date(s) 08/14/2025 08/18/2025…" at bounding box center [229, 113] width 459 height 226
type input "Medical time-off"
click at [125, 142] on button "Save" at bounding box center [124, 142] width 15 height 9
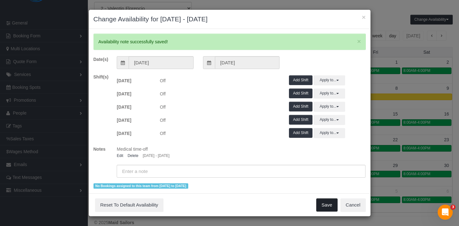
click at [331, 207] on button "Save" at bounding box center [326, 204] width 21 height 13
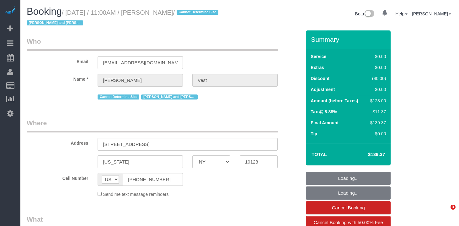
select select "NY"
select select "object:691"
select select "number:57"
select select "number:74"
select select "number:15"
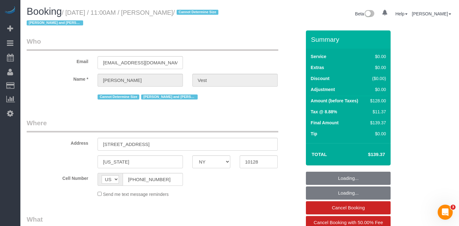
select select "number:6"
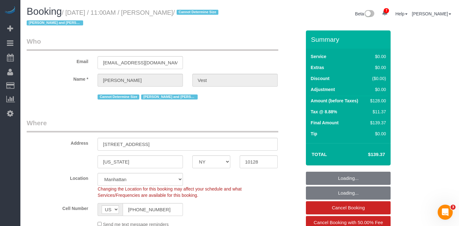
select select "object:842"
select select "string:stripe-pm_1R74TQ4VGloSiKo7zsvzPauP"
select select "spot1"
select select "1"
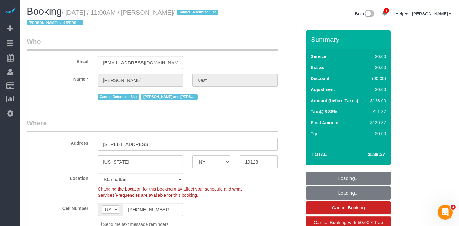
drag, startPoint x: 190, startPoint y: 12, endPoint x: 77, endPoint y: 10, distance: 113.6
click at [77, 10] on small "/ [DATE] / 11:00AM / [PERSON_NAME] / Cannot Determine Size [PERSON_NAME] and [P…" at bounding box center [124, 18] width 194 height 18
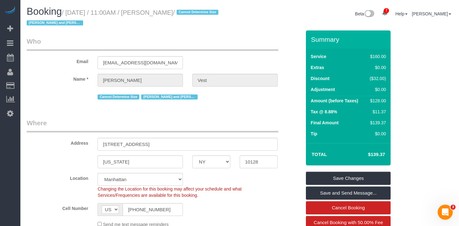
drag, startPoint x: 71, startPoint y: 13, endPoint x: 191, endPoint y: 13, distance: 119.9
click at [191, 13] on small "/ [DATE] / 11:00AM / [PERSON_NAME] / Cannot Determine Size [PERSON_NAME] and [P…" at bounding box center [124, 18] width 194 height 18
copy small "[DATE] / 11:00AM / [PERSON_NAME]"
